Goal: Find specific page/section: Find specific page/section

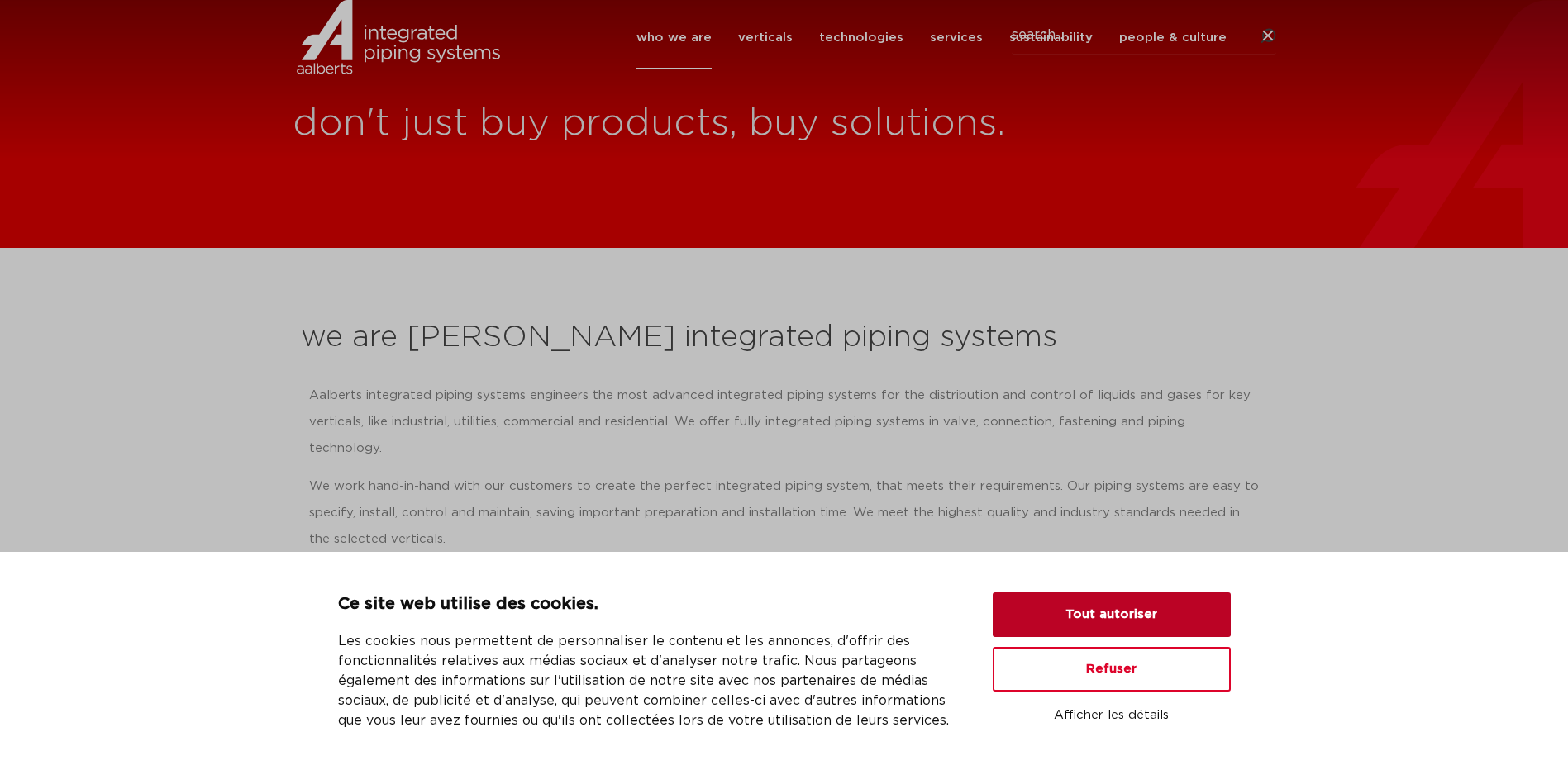
click at [1074, 604] on button "Tout autoriser" at bounding box center [1111, 614] width 238 height 45
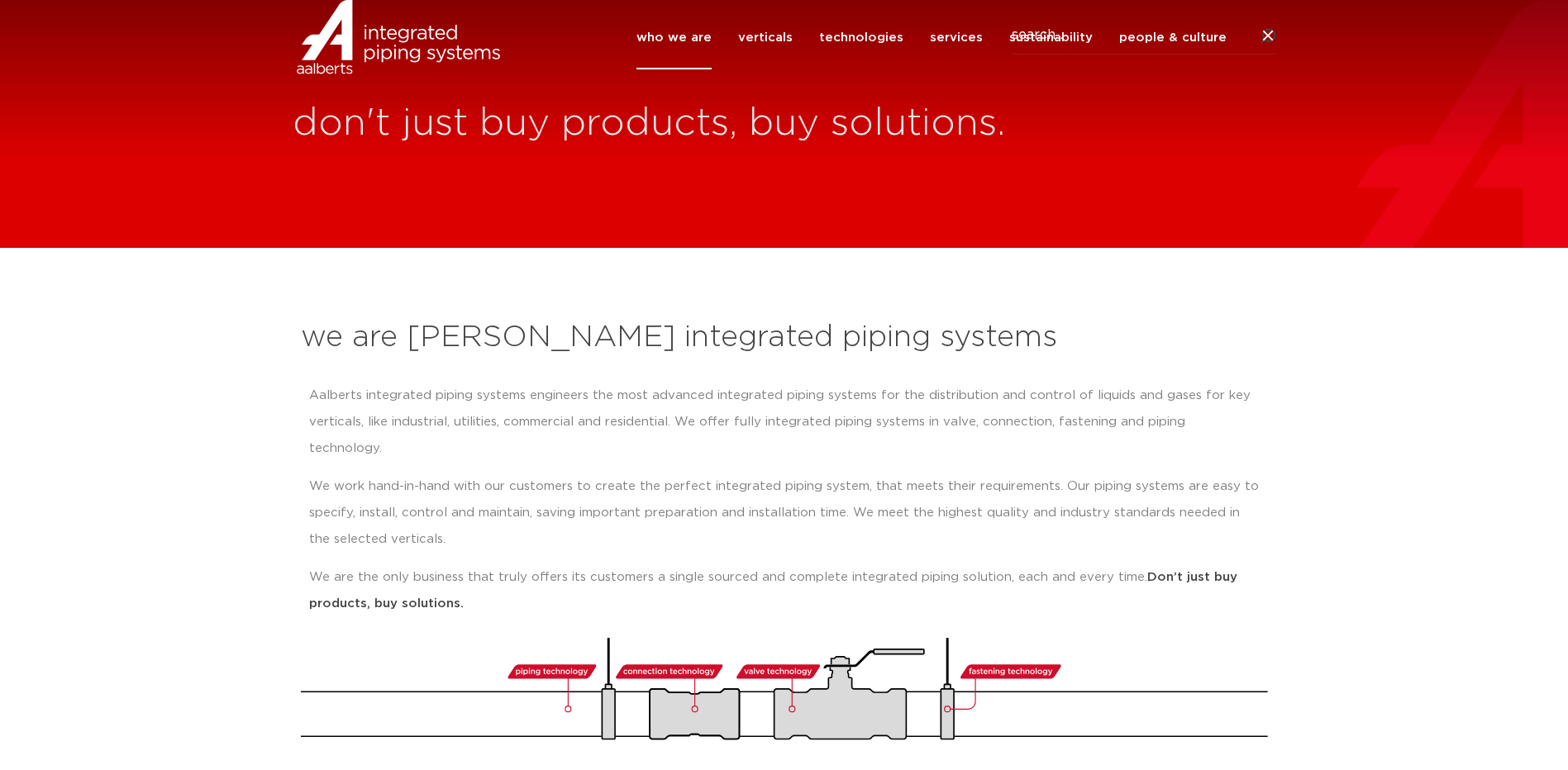
click at [1263, 46] on icon at bounding box center [1267, 36] width 20 height 20
click at [1134, 54] on input "Search" at bounding box center [1143, 35] width 264 height 38
type input "4a00001-t"
click button "Search" at bounding box center [0, 0] width 0 height 0
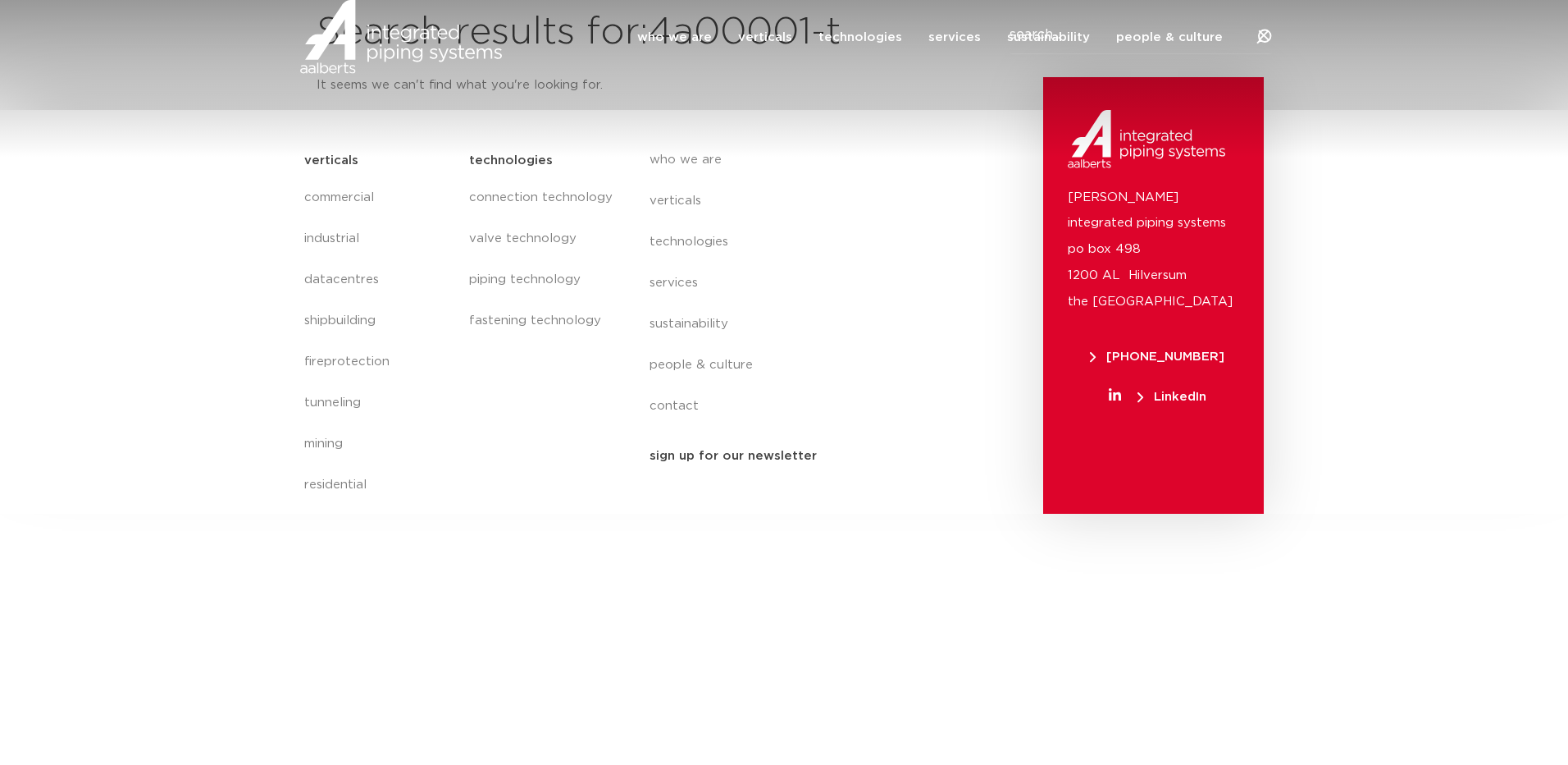
click at [163, 74] on div "who we are we are [PERSON_NAME] integrated piping systems our mission our regio…" at bounding box center [784, 37] width 1568 height 74
